Goal: Task Accomplishment & Management: Complete application form

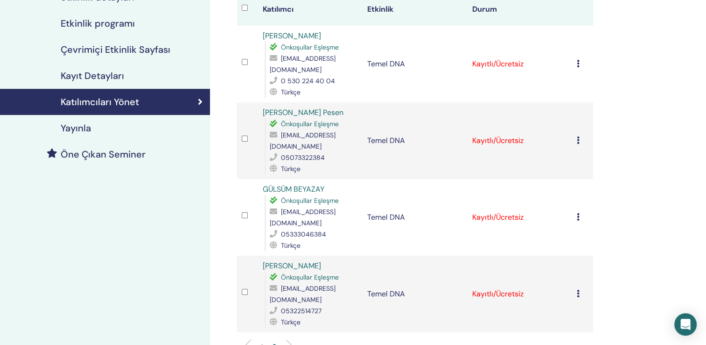
scroll to position [187, 0]
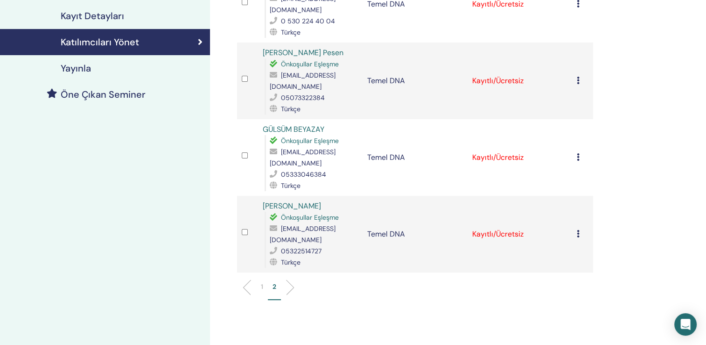
click at [243, 279] on li at bounding box center [251, 287] width 16 height 16
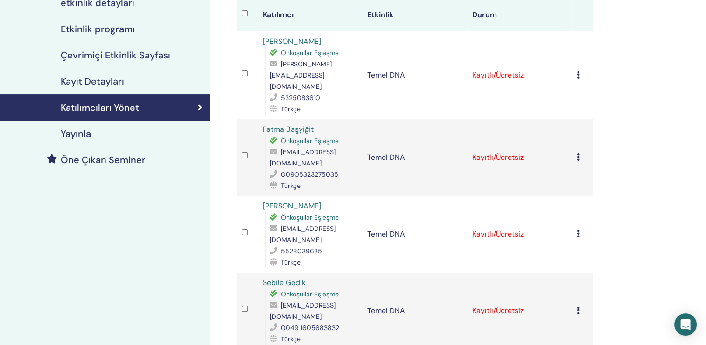
scroll to position [0, 0]
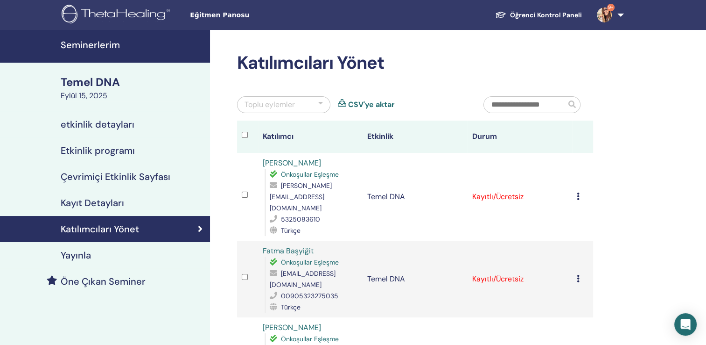
click at [320, 103] on div at bounding box center [320, 104] width 5 height 11
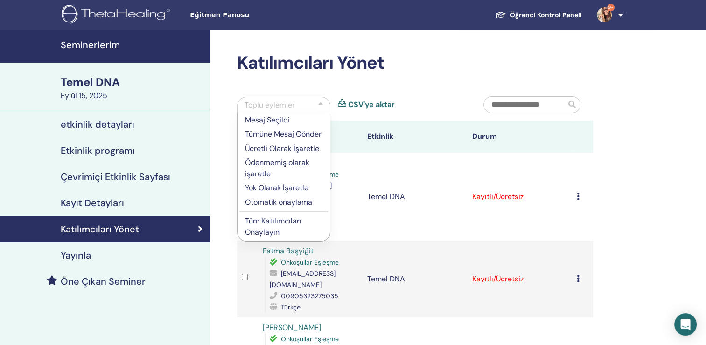
click at [283, 233] on p "Tüm Katılımcıları Onaylayın" at bounding box center [284, 226] width 78 height 22
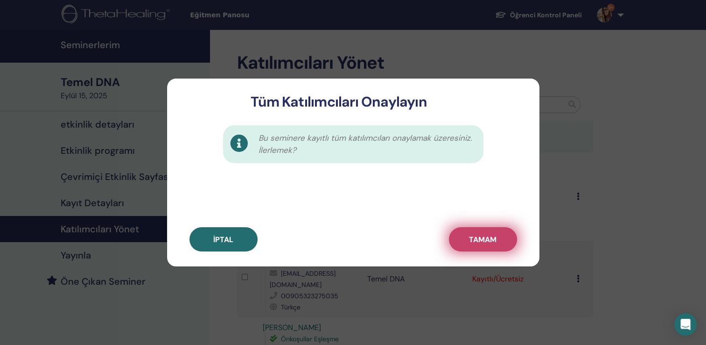
click at [486, 248] on button "TAMAM" at bounding box center [483, 239] width 68 height 24
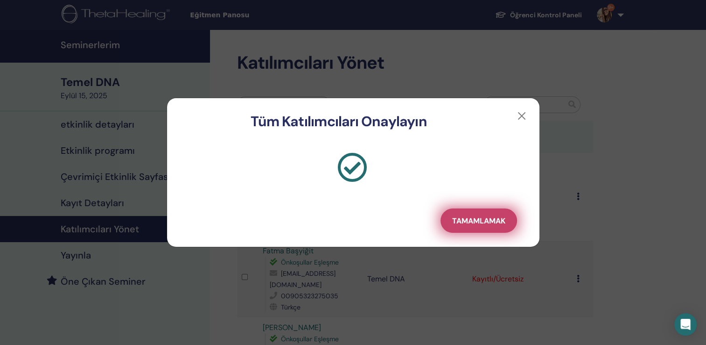
click at [497, 222] on span "Tamamlamak" at bounding box center [478, 221] width 53 height 10
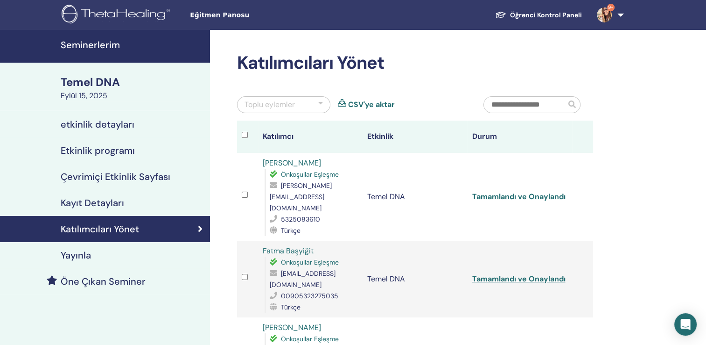
click at [505, 192] on link "Tamamlandı ve Onaylandı" at bounding box center [518, 196] width 93 height 10
click at [512, 274] on link "Tamamlandı ve Onaylandı" at bounding box center [518, 279] width 93 height 10
click at [529, 191] on link "Tamamlandı ve Onaylandı" at bounding box center [518, 196] width 93 height 10
click at [517, 274] on link "Tamamlandı ve Onaylandı" at bounding box center [518, 279] width 93 height 10
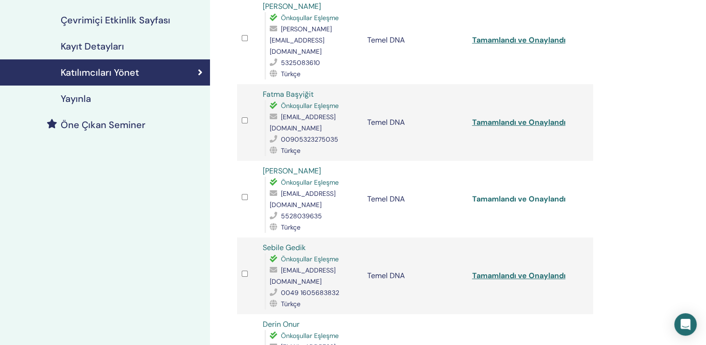
scroll to position [187, 0]
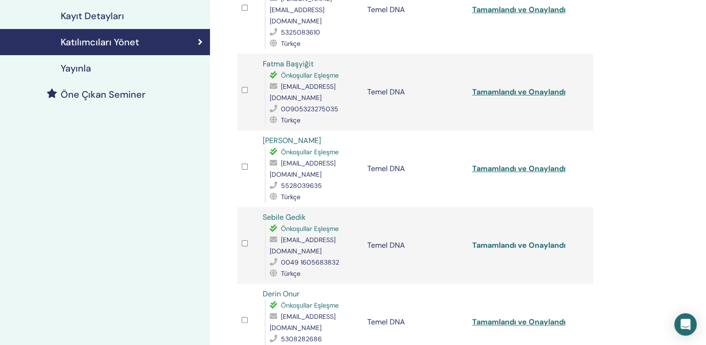
click at [525, 240] on link "Tamamlandı ve Onaylandı" at bounding box center [518, 245] width 93 height 10
click at [511, 317] on link "Tamamlandı ve Onaylandı" at bounding box center [518, 322] width 93 height 10
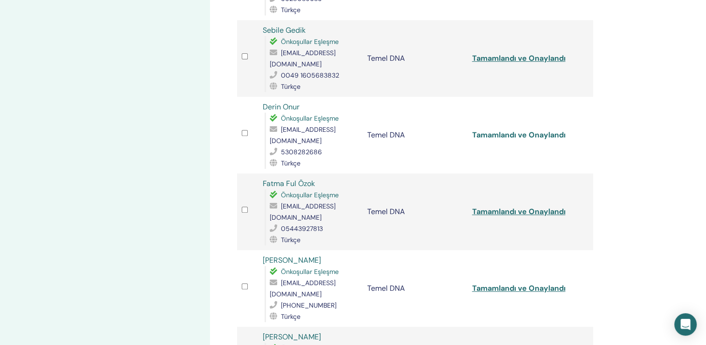
scroll to position [420, 0]
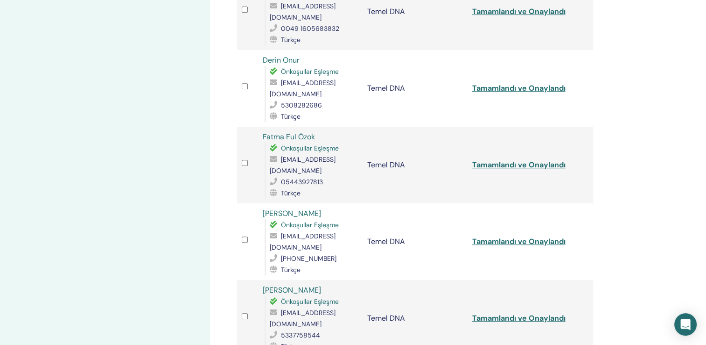
click at [518, 160] on link "Tamamlandı ve Onaylandı" at bounding box center [518, 165] width 93 height 10
click at [427, 203] on td "Temel DNA" at bounding box center [415, 241] width 105 height 77
click at [492, 236] on link "Tamamlandı ve Onaylandı" at bounding box center [518, 241] width 93 height 10
click at [501, 313] on link "Tamamlandı ve Onaylandı" at bounding box center [518, 318] width 93 height 10
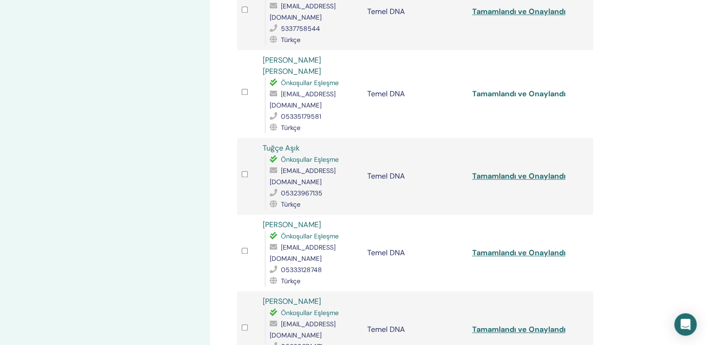
scroll to position [747, 0]
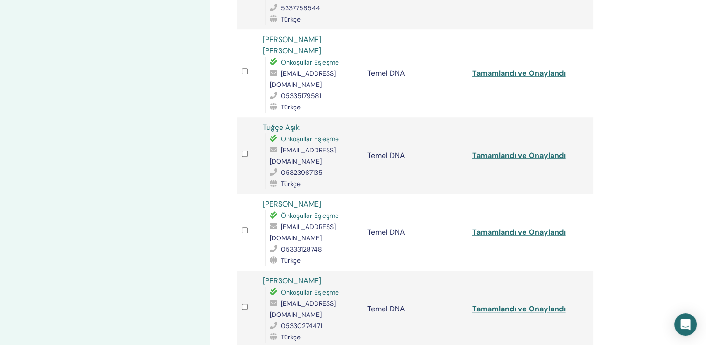
click at [455, 194] on td "Temel DNA" at bounding box center [415, 232] width 105 height 77
click at [508, 227] on link "Tamamlandı ve Onaylandı" at bounding box center [518, 232] width 93 height 10
click at [476, 304] on link "Tamamlandı ve Onaylandı" at bounding box center [518, 309] width 93 height 10
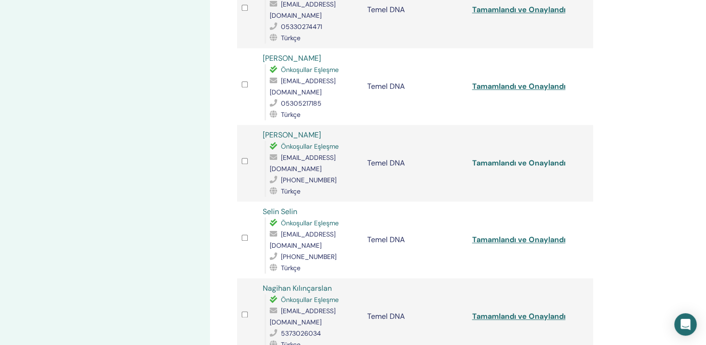
scroll to position [1074, 0]
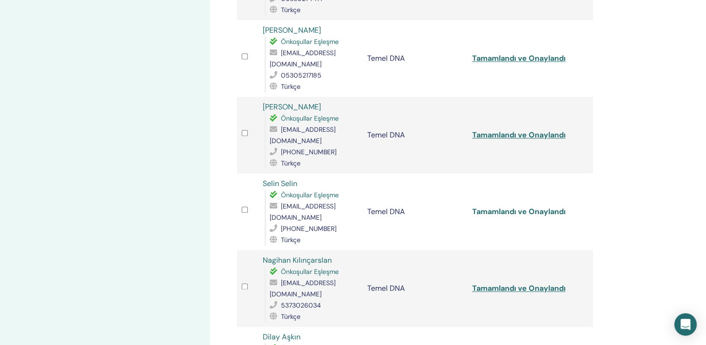
click at [487, 206] on link "Tamamlandı ve Onaylandı" at bounding box center [518, 211] width 93 height 10
click at [479, 283] on link "Tamamlandı ve Onaylandı" at bounding box center [518, 288] width 93 height 10
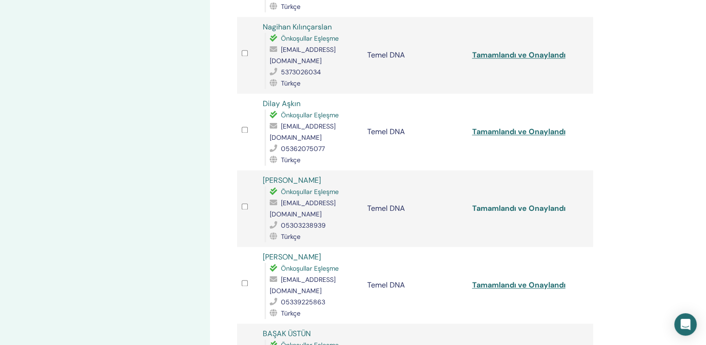
scroll to position [1307, 0]
click at [511, 279] on link "Tamamlandı ve Onaylandı" at bounding box center [518, 284] width 93 height 10
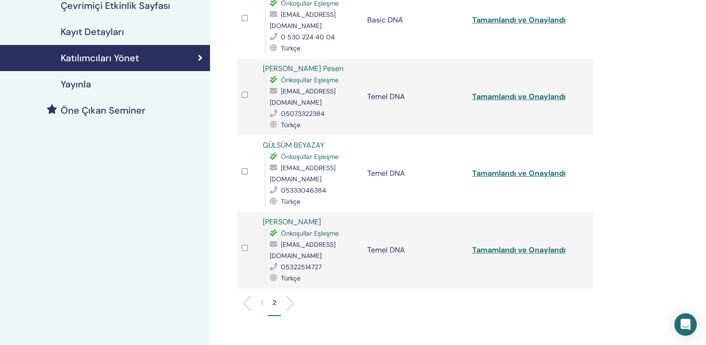
scroll to position [101, 0]
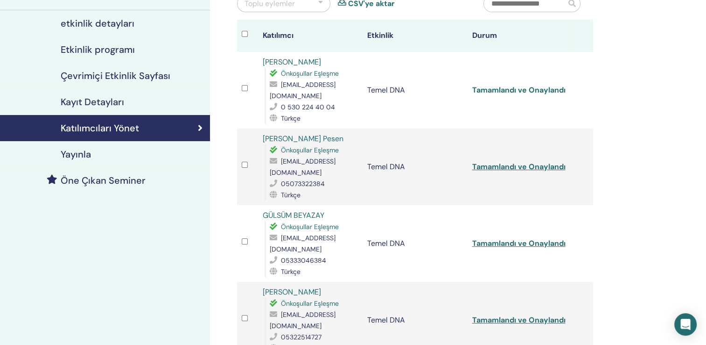
click at [506, 85] on link "Tamamlandı ve Onaylandı" at bounding box center [518, 90] width 93 height 10
click at [480, 162] on link "Tamamlandı ve Onaylandı" at bounding box center [518, 167] width 93 height 10
click at [481, 238] on link "Tamamlandı ve Onaylandı" at bounding box center [518, 243] width 93 height 10
click at [478, 315] on link "Tamamlandı ve Onaylandı" at bounding box center [518, 320] width 93 height 10
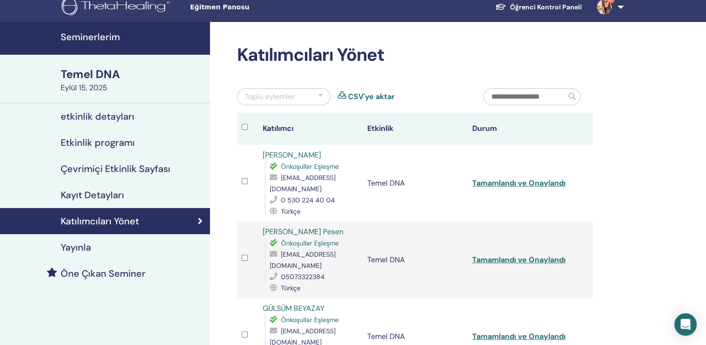
scroll to position [0, 0]
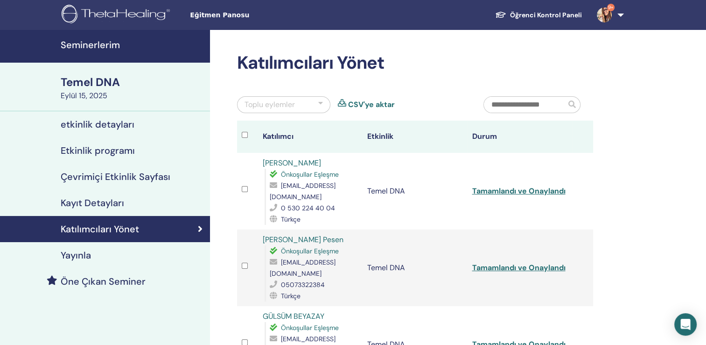
click at [90, 47] on h4 "Seminerlerim" at bounding box center [133, 44] width 144 height 11
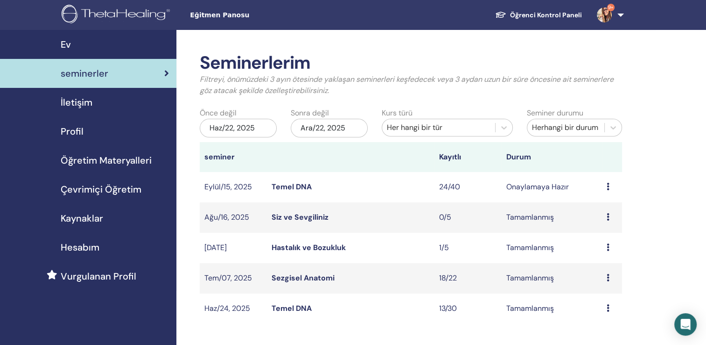
scroll to position [187, 0]
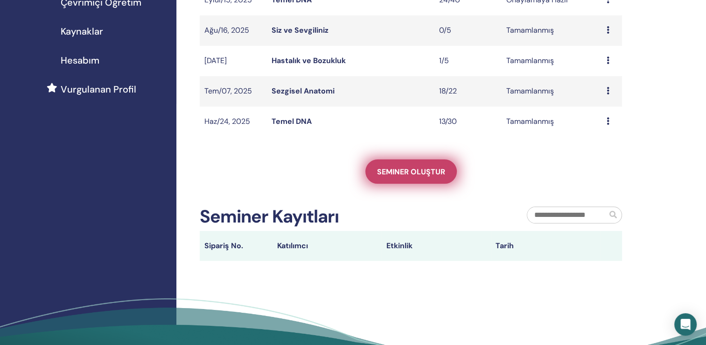
click at [409, 177] on link "Seminer oluştur" at bounding box center [412, 171] width 92 height 24
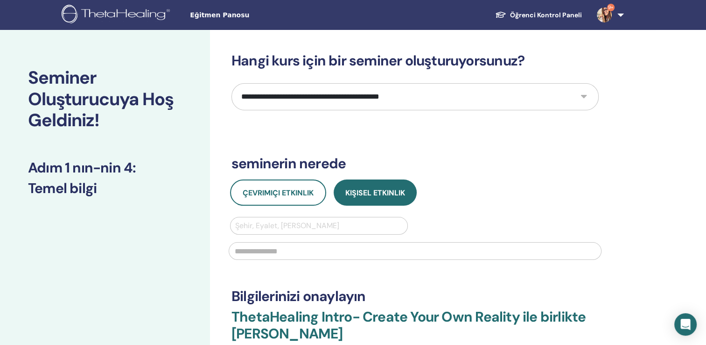
click at [316, 98] on select "**********" at bounding box center [415, 96] width 367 height 27
select select "*"
click at [232, 83] on select "**********" at bounding box center [415, 96] width 367 height 27
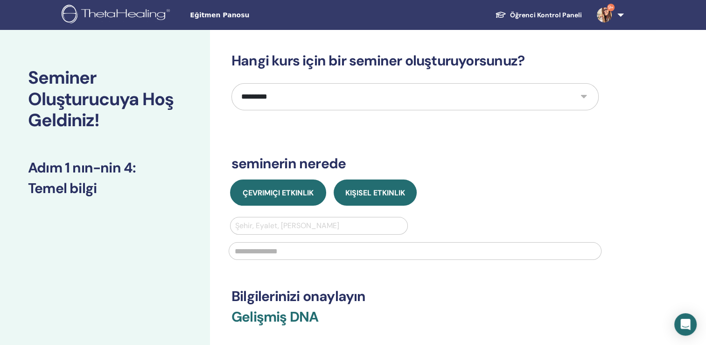
click at [311, 197] on span "Çevrimiçi Etkinlik" at bounding box center [278, 193] width 71 height 10
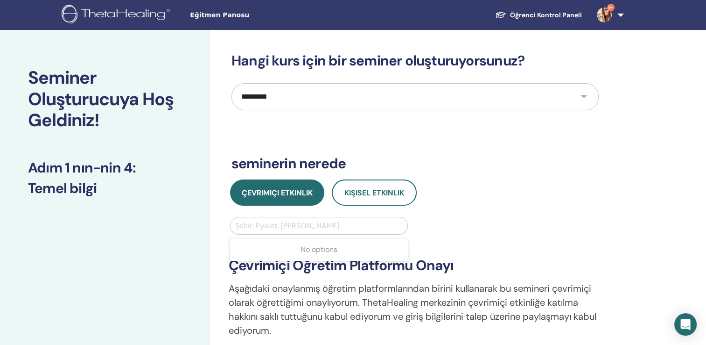
click at [303, 226] on div at bounding box center [319, 225] width 168 height 13
type input "*******"
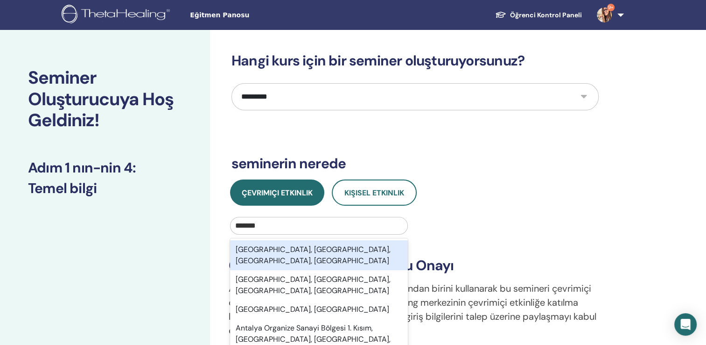
click at [340, 251] on div "Antalya, Muratpaşa, Antalya, TUR" at bounding box center [319, 255] width 178 height 30
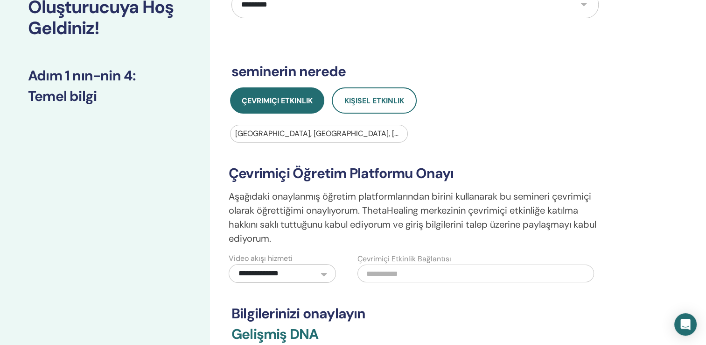
scroll to position [140, 0]
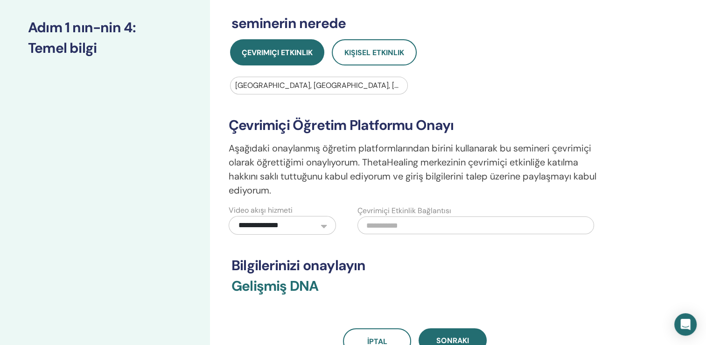
paste input "**********"
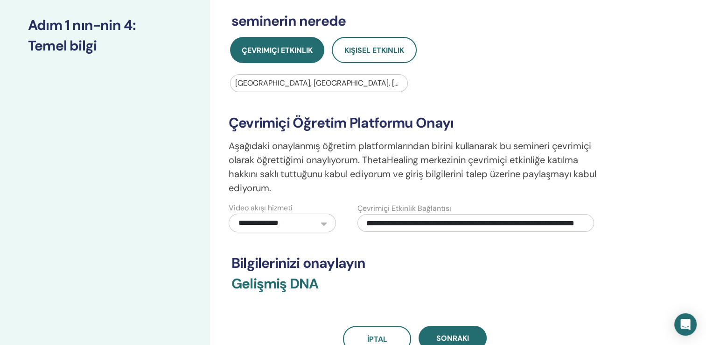
scroll to position [280, 0]
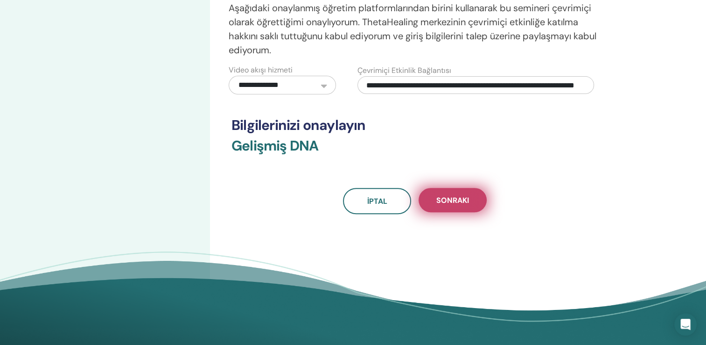
type input "**********"
click at [452, 199] on span "Sonraki" at bounding box center [453, 200] width 33 height 10
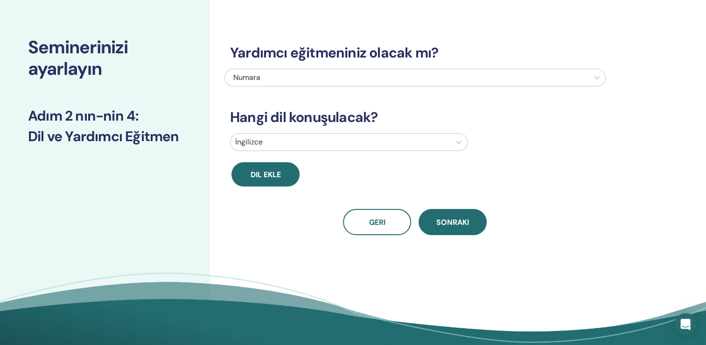
scroll to position [47, 0]
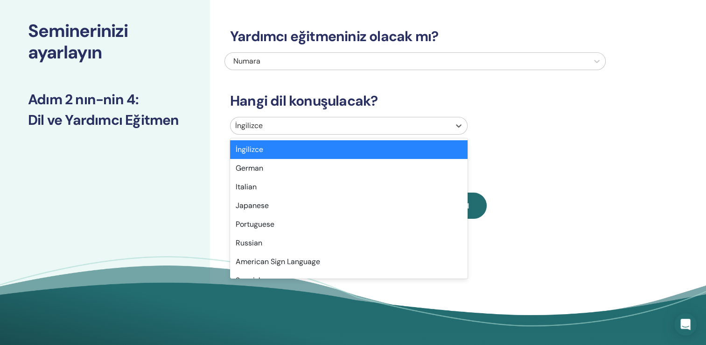
click at [341, 122] on div at bounding box center [340, 125] width 211 height 13
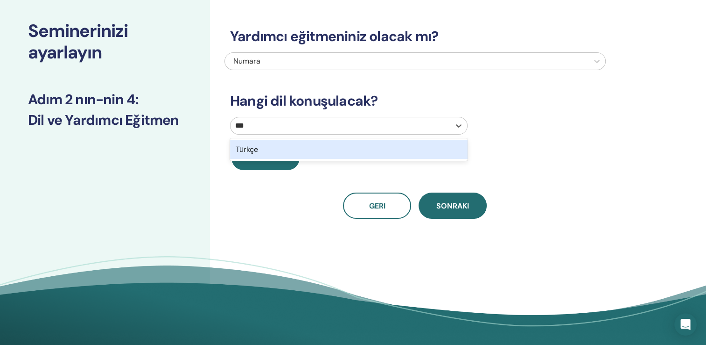
type input "****"
click at [365, 147] on div "Türkçe" at bounding box center [349, 149] width 238 height 19
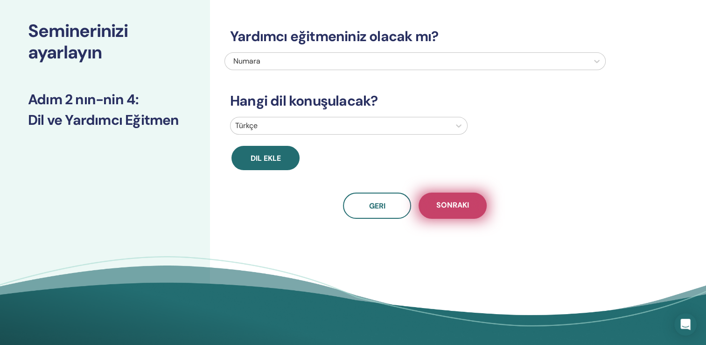
click at [460, 203] on span "Sonraki" at bounding box center [453, 206] width 33 height 12
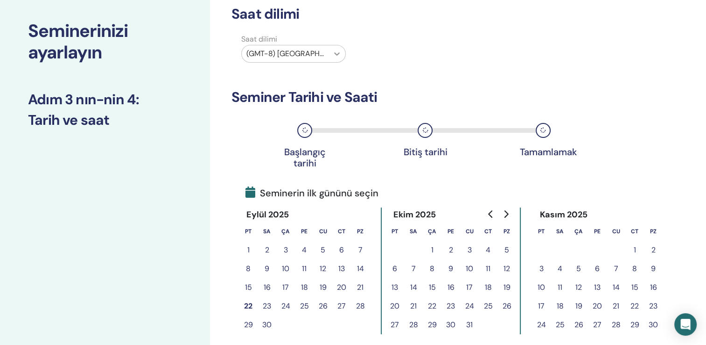
click at [339, 55] on icon at bounding box center [336, 53] width 9 height 9
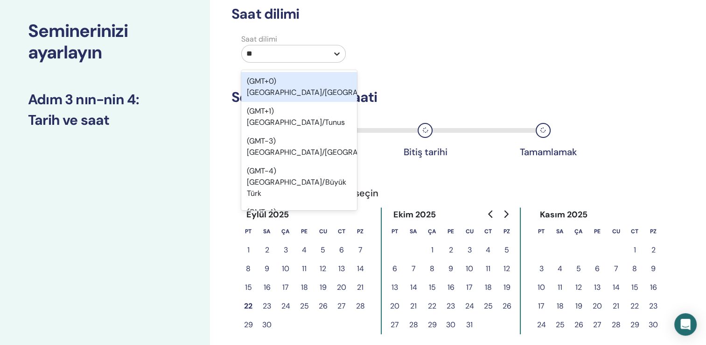
type input "***"
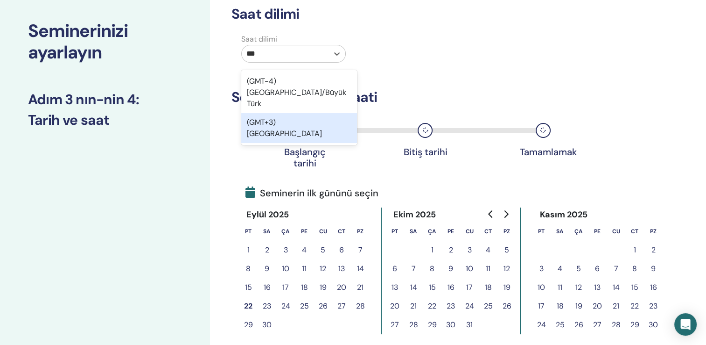
click at [304, 113] on div "(GMT+3) Türkiye" at bounding box center [299, 128] width 116 height 30
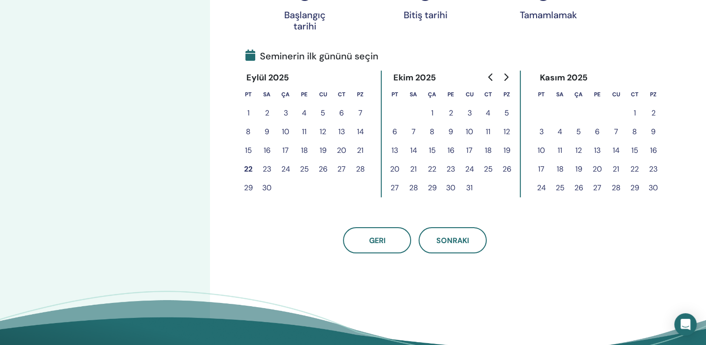
scroll to position [187, 0]
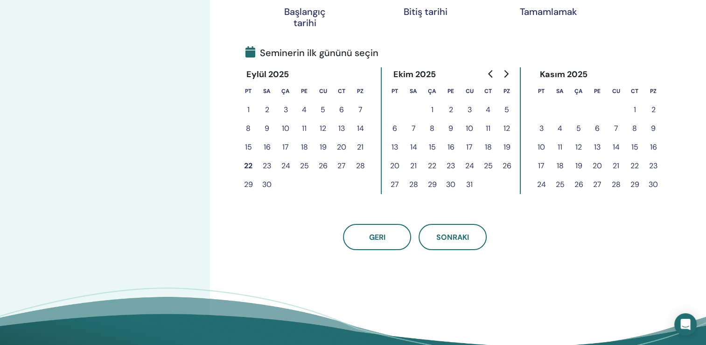
click at [245, 166] on button "22" at bounding box center [248, 165] width 19 height 19
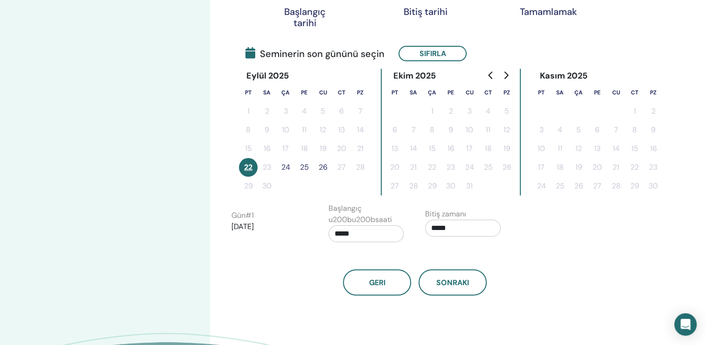
click at [285, 169] on button "24" at bounding box center [285, 167] width 19 height 19
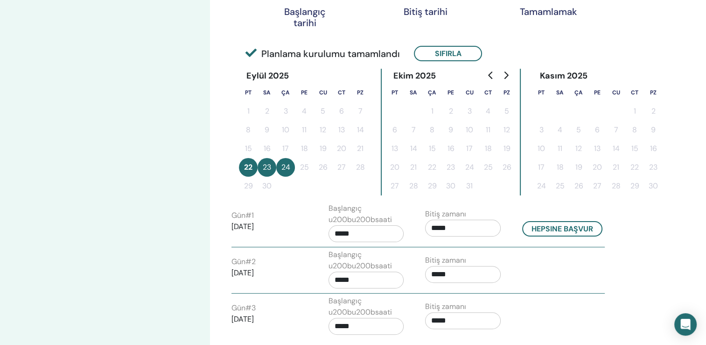
click at [464, 230] on input "*****" at bounding box center [463, 227] width 76 height 17
click at [473, 254] on span "▲" at bounding box center [473, 250] width 19 height 19
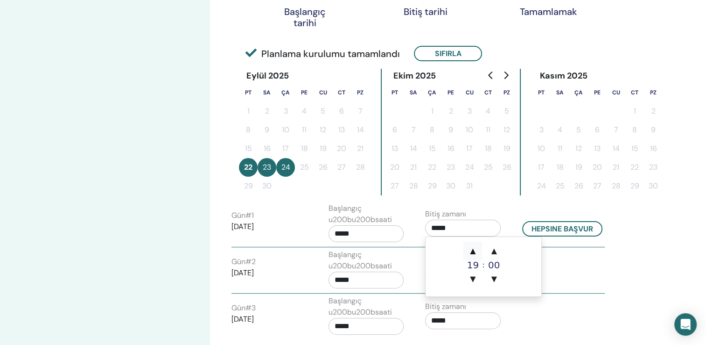
click at [473, 254] on span "▲" at bounding box center [473, 250] width 19 height 19
click at [491, 250] on span "▲" at bounding box center [494, 250] width 19 height 19
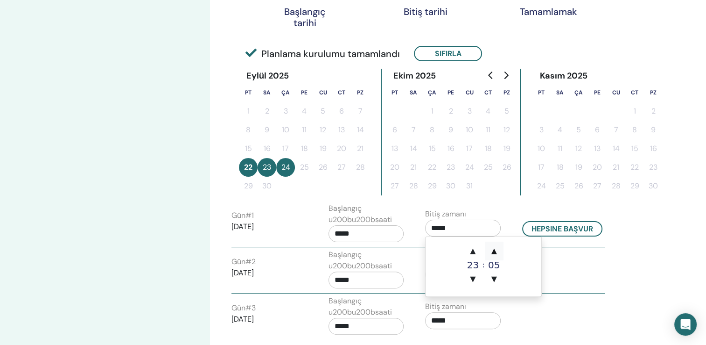
click at [491, 250] on span "▲" at bounding box center [494, 250] width 19 height 19
click at [491, 248] on span "▲" at bounding box center [494, 250] width 19 height 19
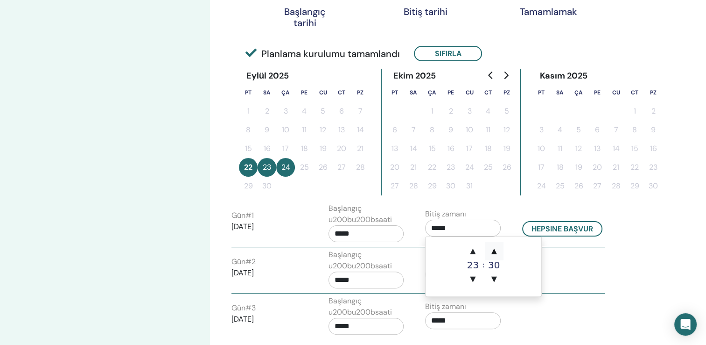
type input "*****"
click at [377, 233] on input "*****" at bounding box center [367, 233] width 76 height 17
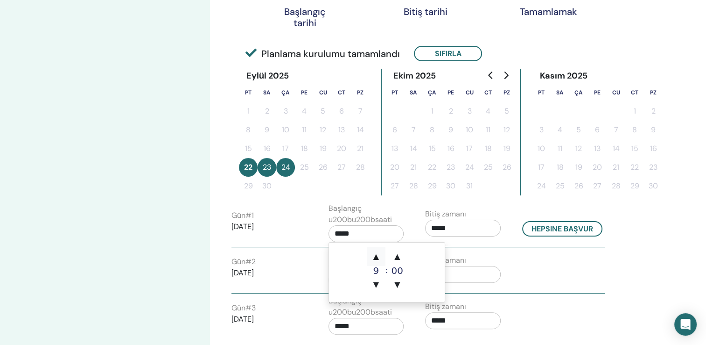
click at [376, 257] on span "▲" at bounding box center [376, 256] width 19 height 19
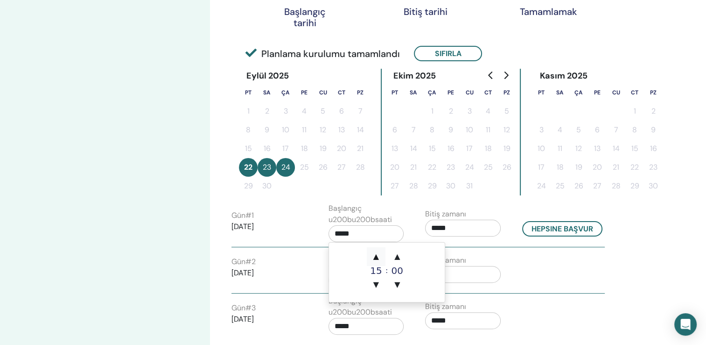
click at [376, 257] on span "▲" at bounding box center [376, 256] width 19 height 19
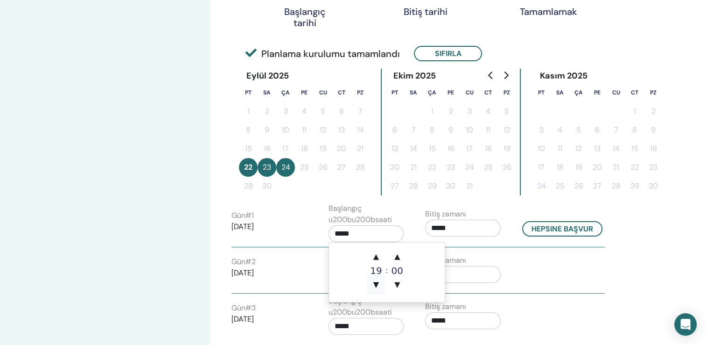
click at [374, 282] on span "▼" at bounding box center [376, 284] width 19 height 19
click at [396, 255] on span "▲" at bounding box center [397, 256] width 19 height 19
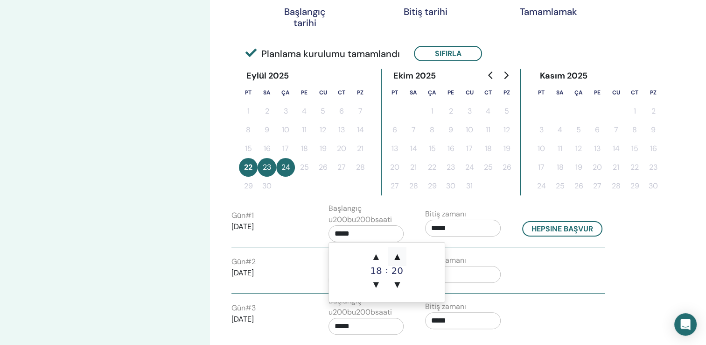
click at [396, 255] on span "▲" at bounding box center [397, 256] width 19 height 19
click at [395, 249] on span "▲" at bounding box center [397, 256] width 19 height 19
type input "*****"
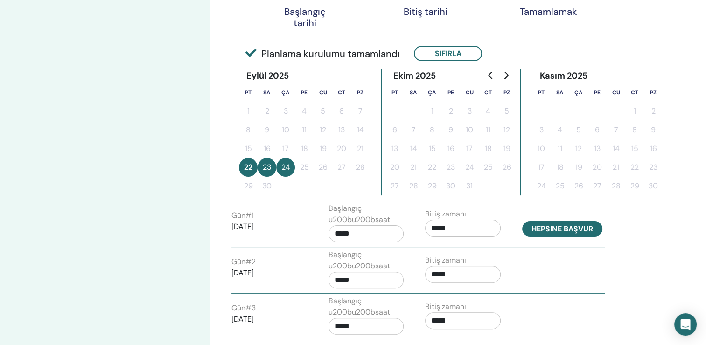
click at [553, 232] on button "Hepsine başvur" at bounding box center [563, 228] width 80 height 15
type input "*****"
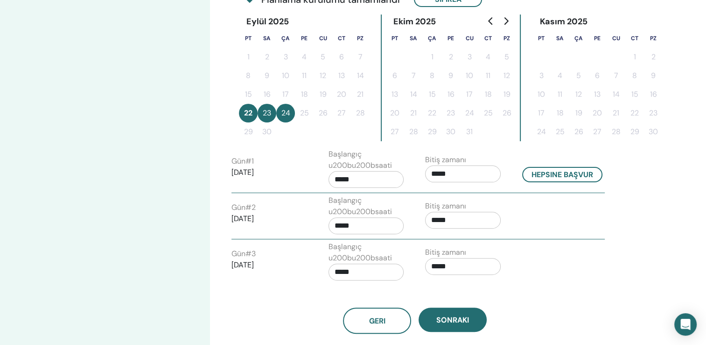
scroll to position [374, 0]
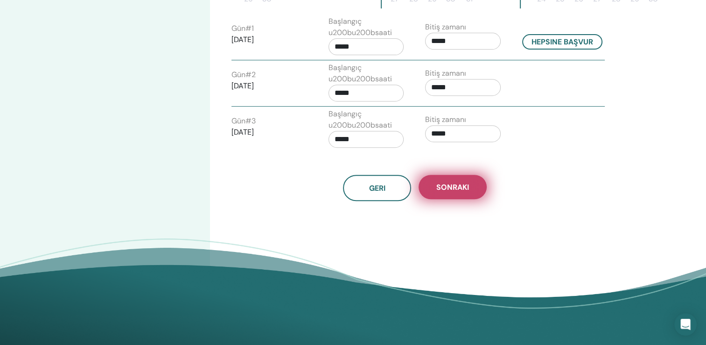
click at [458, 188] on span "Sonraki" at bounding box center [453, 187] width 33 height 10
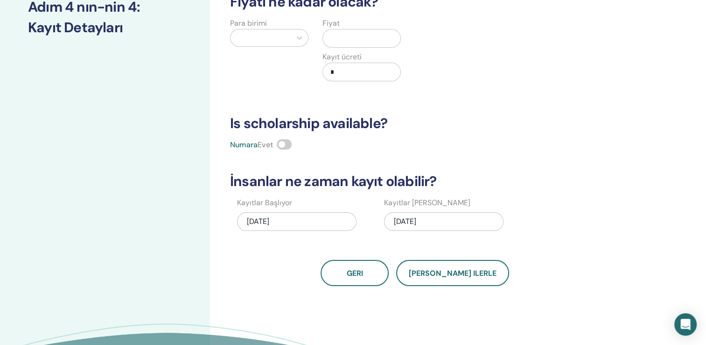
scroll to position [0, 0]
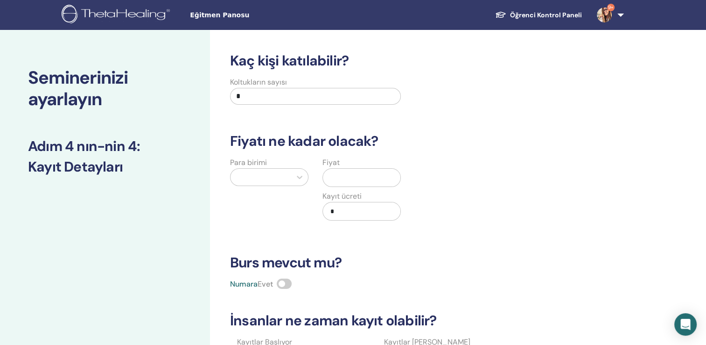
click at [250, 98] on input "*" at bounding box center [315, 96] width 171 height 17
type input "**"
click at [286, 177] on div at bounding box center [260, 176] width 51 height 13
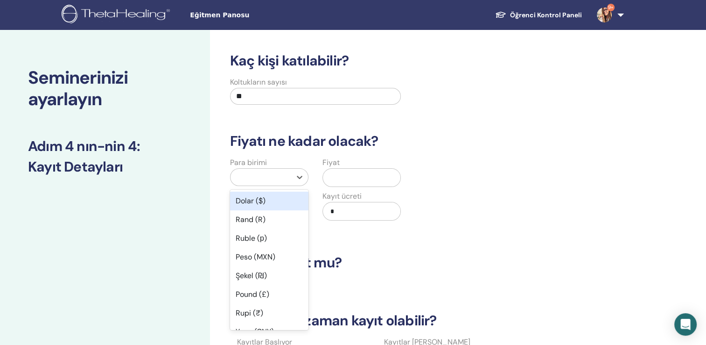
click at [271, 205] on div "Dolar ($)" at bounding box center [269, 200] width 78 height 19
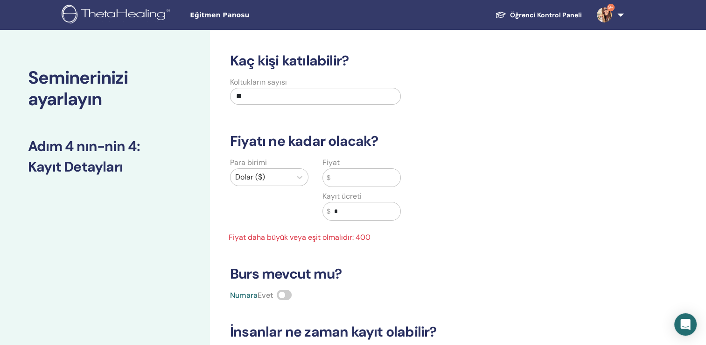
click at [332, 178] on input "text" at bounding box center [366, 178] width 70 height 18
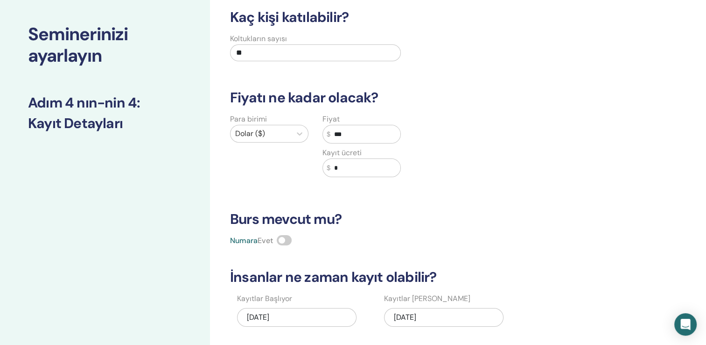
scroll to position [93, 0]
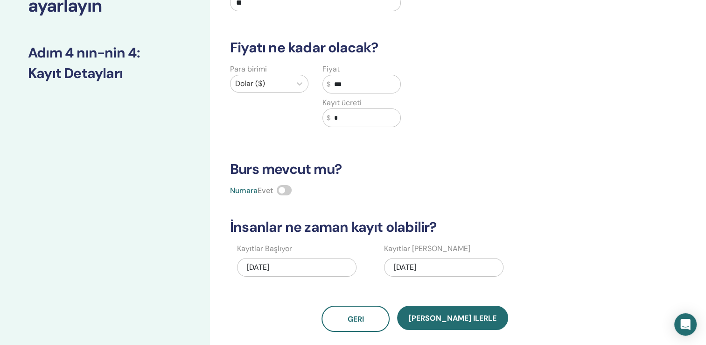
type input "***"
click at [467, 267] on div "09/24/2025" at bounding box center [444, 267] width 120 height 19
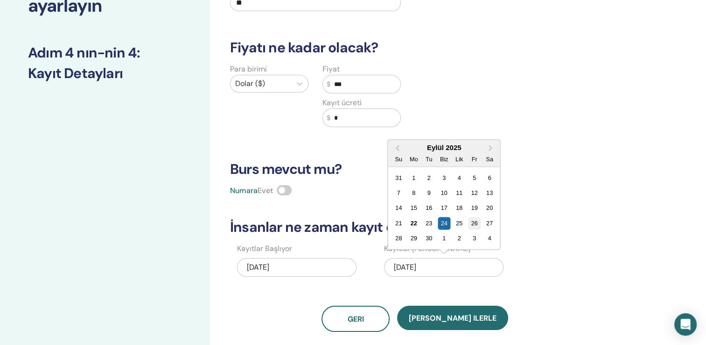
click at [476, 225] on div "26" at bounding box center [474, 223] width 13 height 13
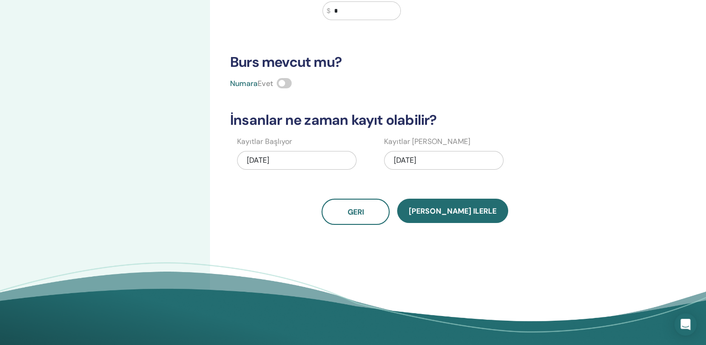
scroll to position [233, 0]
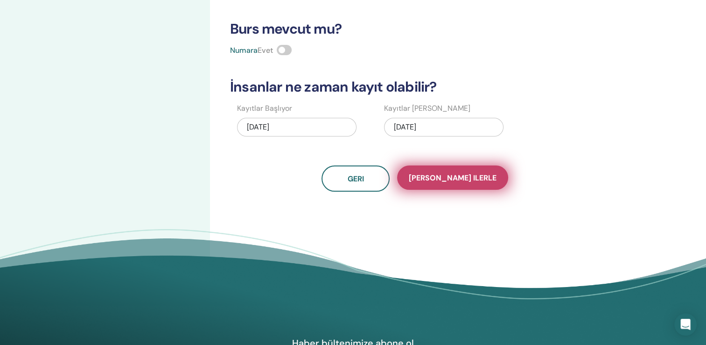
click at [456, 176] on span "Kaydet ilerle" at bounding box center [453, 178] width 88 height 10
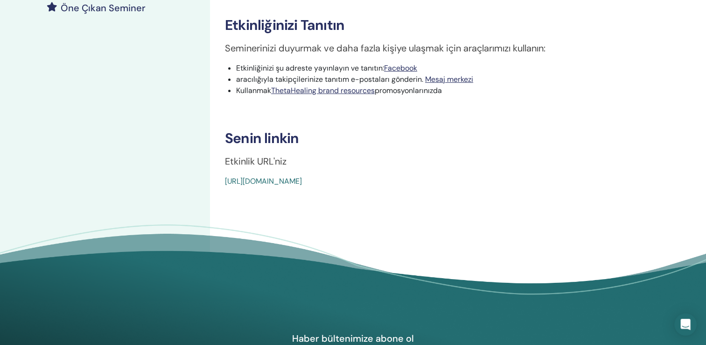
scroll to position [280, 0]
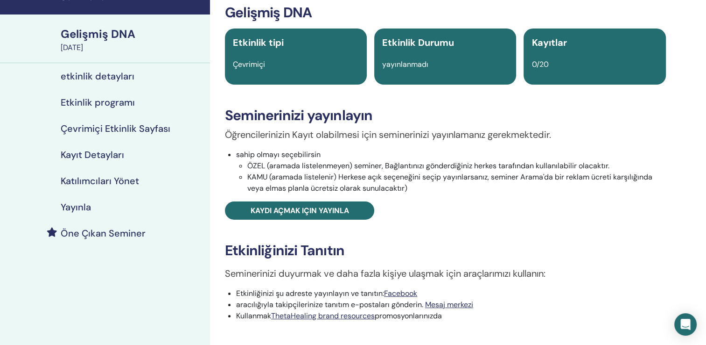
scroll to position [47, 0]
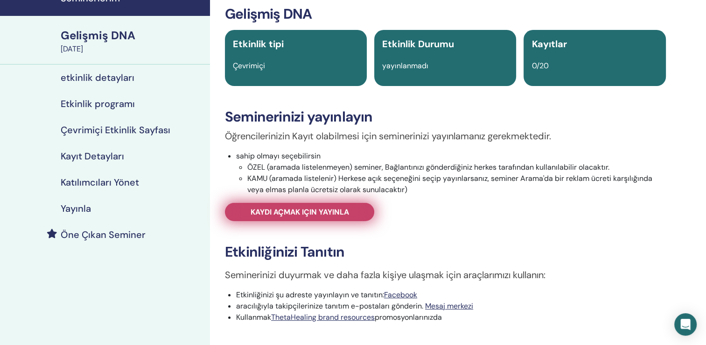
click at [335, 215] on span "Kaydı açmak için yayınla" at bounding box center [300, 212] width 99 height 10
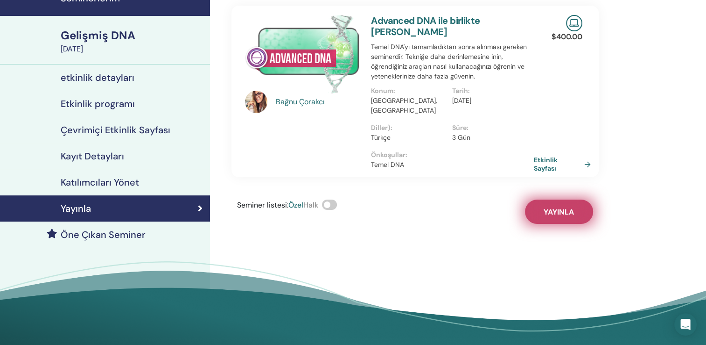
click at [557, 207] on span "Yayınla" at bounding box center [559, 212] width 30 height 10
